Goal: Transaction & Acquisition: Book appointment/travel/reservation

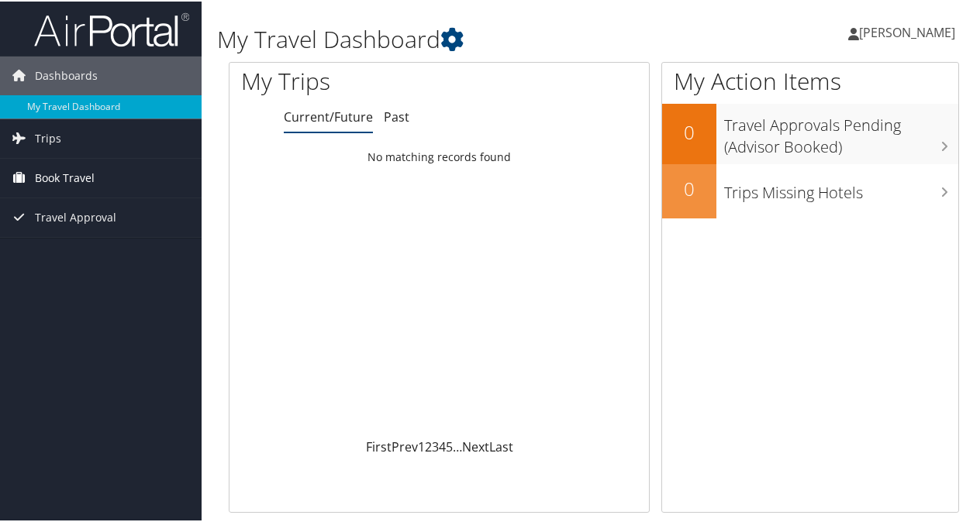
click at [84, 172] on span "Book Travel" at bounding box center [65, 176] width 60 height 39
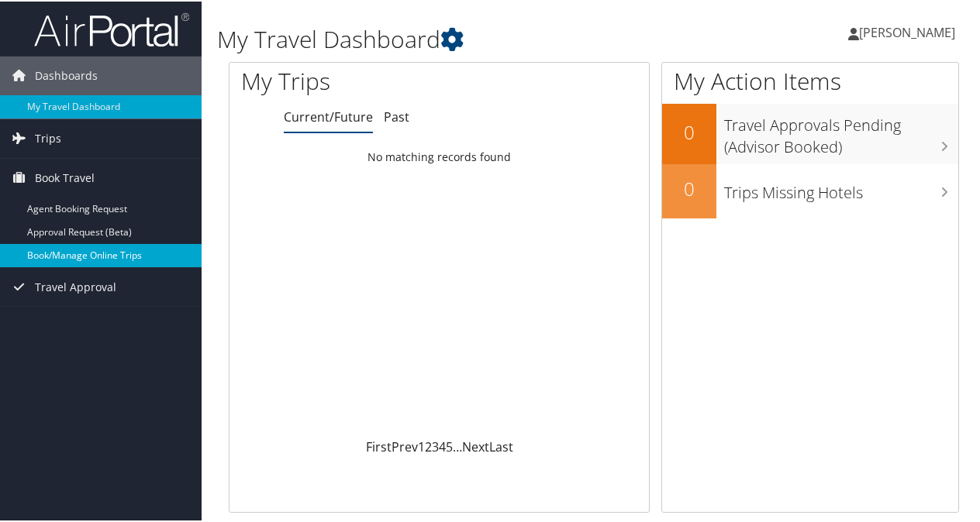
click at [84, 251] on link "Book/Manage Online Trips" at bounding box center [101, 254] width 202 height 23
